Goal: Task Accomplishment & Management: Use online tool/utility

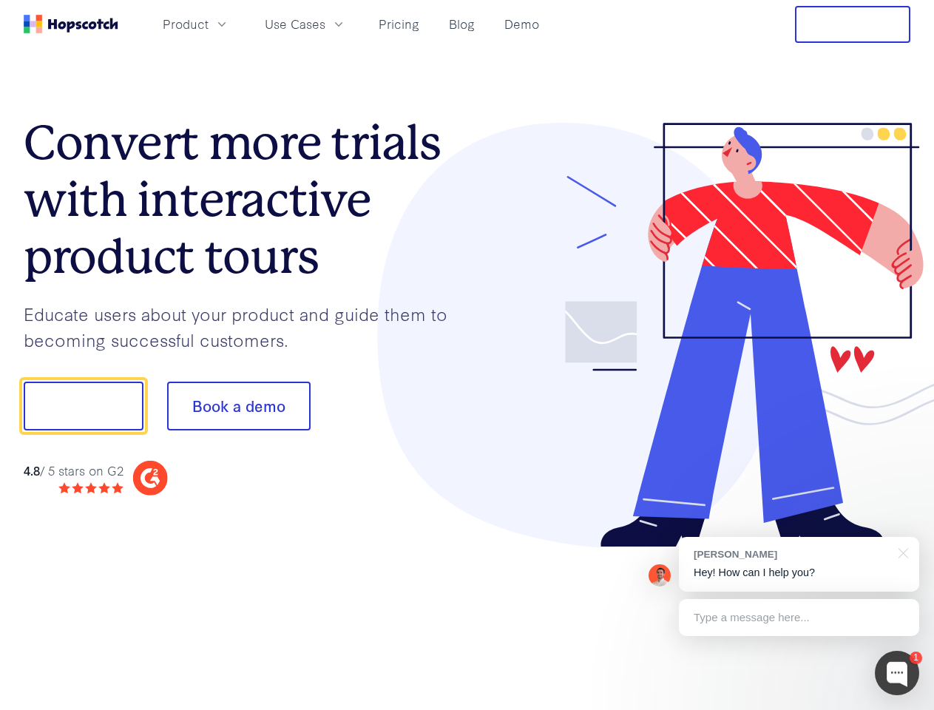
click at [468, 355] on div at bounding box center [690, 335] width 444 height 425
click at [209, 24] on span "Product" at bounding box center [186, 24] width 46 height 18
click at [326, 24] on span "Use Cases" at bounding box center [295, 24] width 61 height 18
click at [853, 24] on button "Free Trial" at bounding box center [852, 24] width 115 height 37
click at [83, 406] on button "Show me!" at bounding box center [84, 406] width 120 height 49
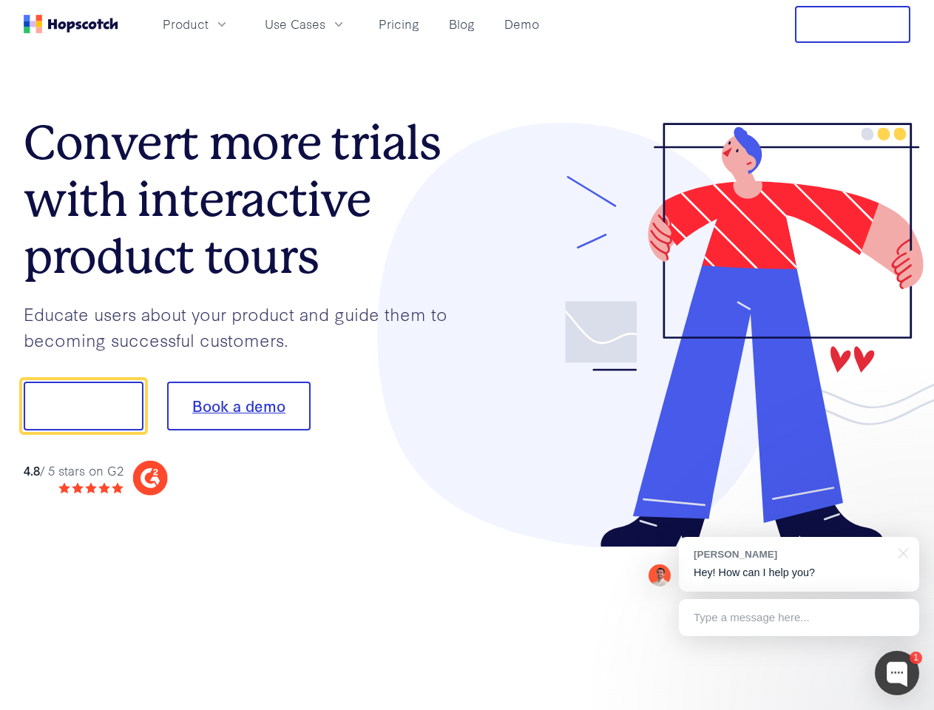
click at [238, 406] on button "Book a demo" at bounding box center [239, 406] width 144 height 49
click at [897, 673] on div at bounding box center [897, 673] width 44 height 44
click at [799, 565] on div "[PERSON_NAME] Hey! How can I help you?" at bounding box center [799, 564] width 240 height 55
click at [901, 552] on div at bounding box center [780, 405] width 277 height 494
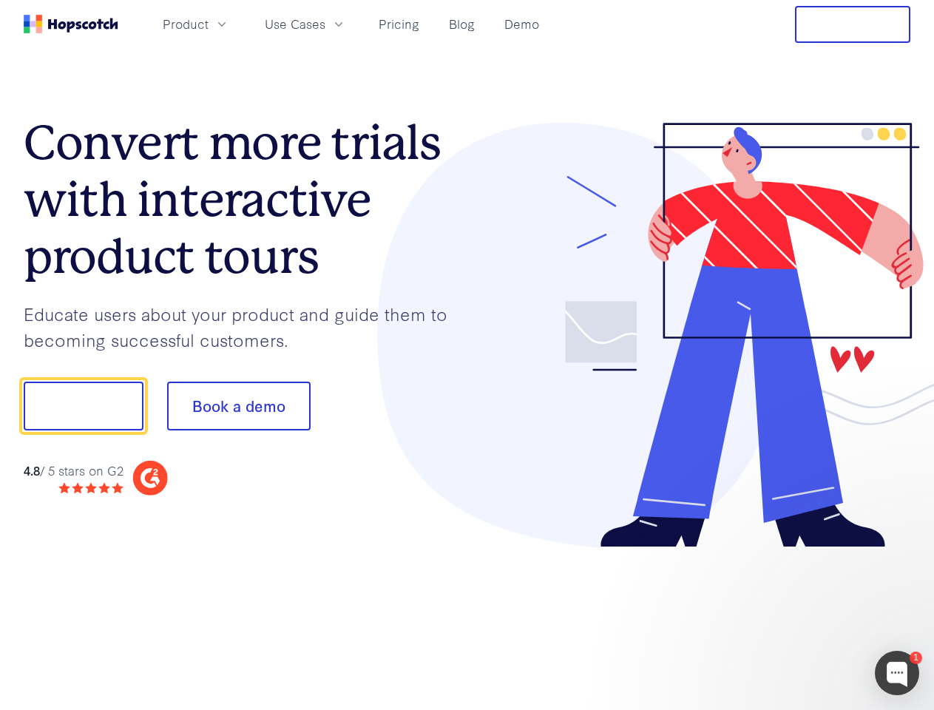
click at [799, 618] on div at bounding box center [780, 503] width 277 height 295
